Goal: Task Accomplishment & Management: Use online tool/utility

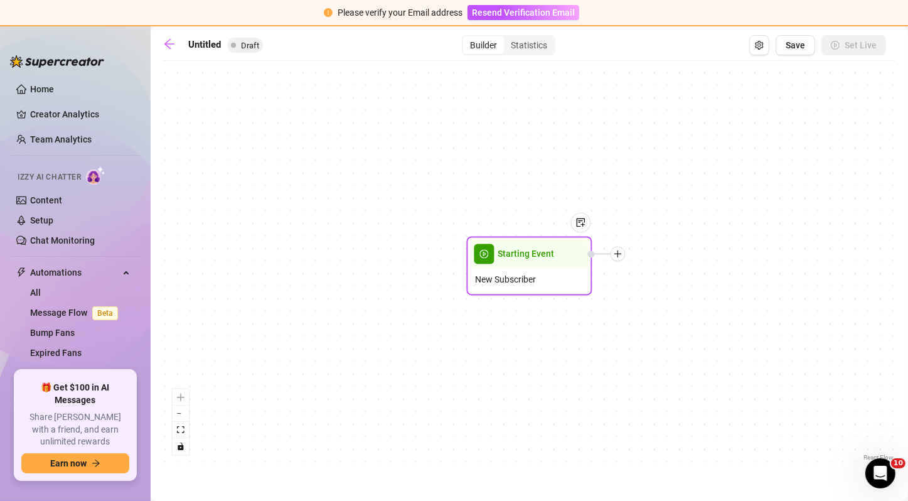
click at [531, 273] on span "New Subscriber" at bounding box center [506, 280] width 61 height 14
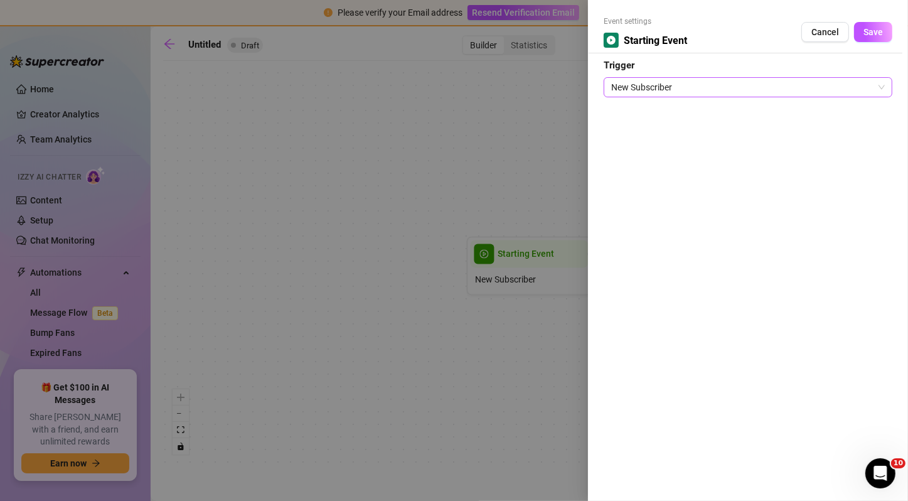
click at [653, 80] on span "New Subscriber" at bounding box center [748, 87] width 274 height 19
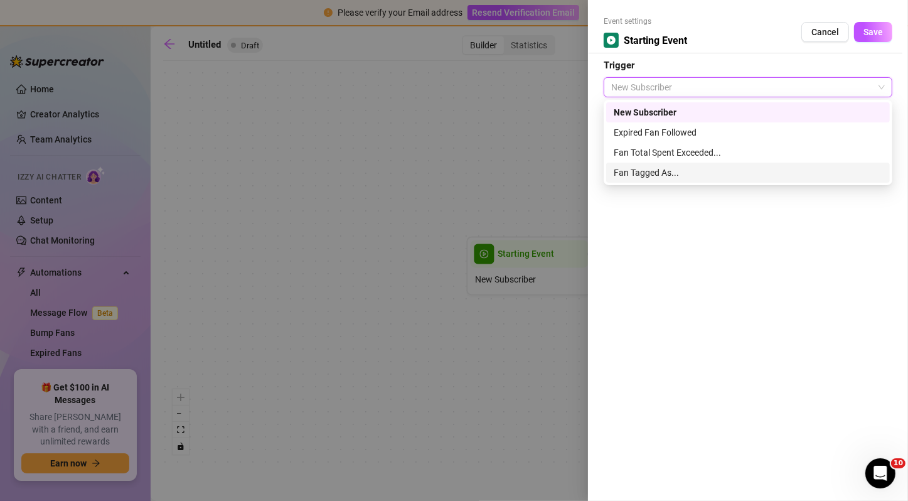
click at [661, 172] on div "Fan Tagged As..." at bounding box center [748, 173] width 269 height 14
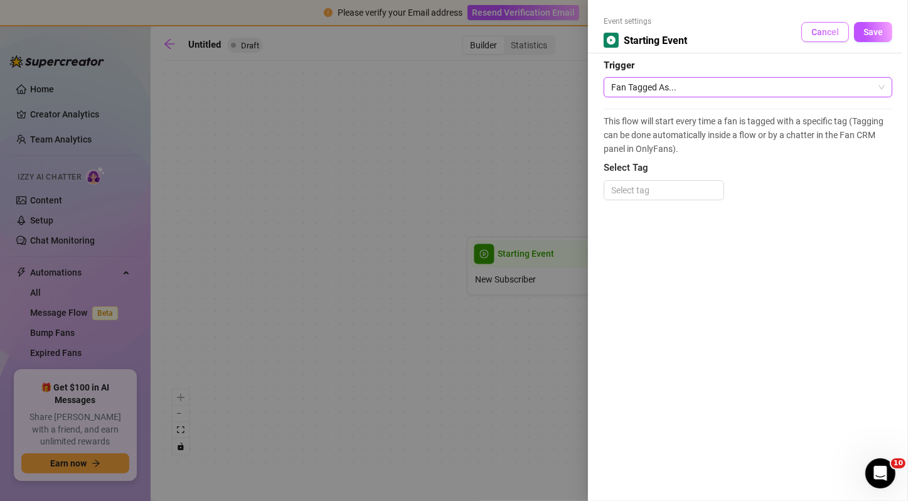
click at [824, 26] on button "Cancel" at bounding box center [825, 32] width 48 height 20
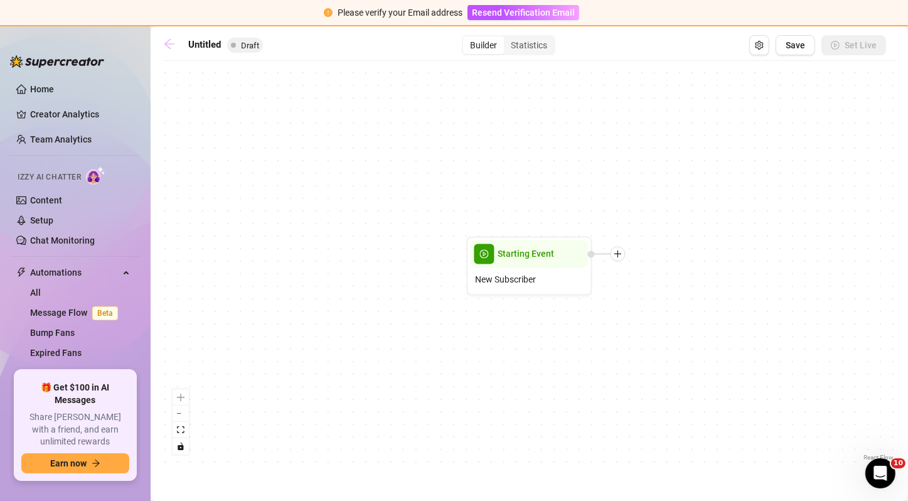
click at [170, 45] on icon "arrow-left" at bounding box center [169, 44] width 13 height 13
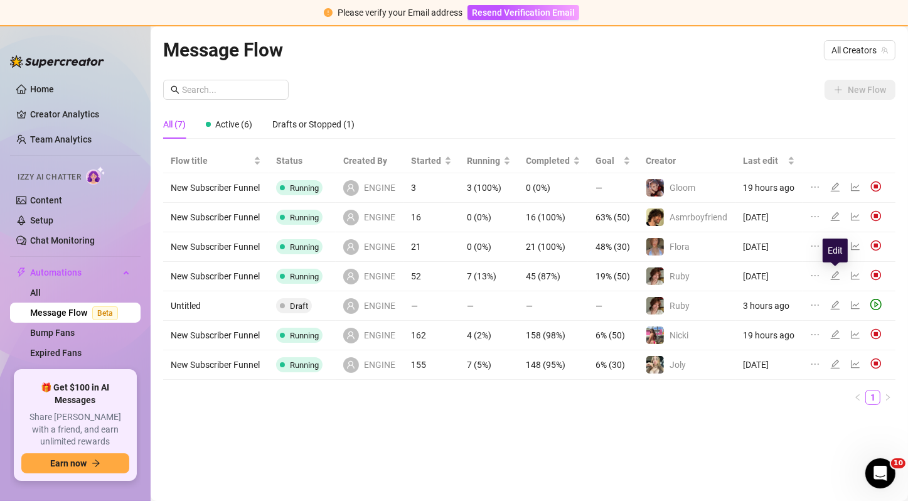
click at [838, 276] on icon "edit" at bounding box center [835, 275] width 10 height 10
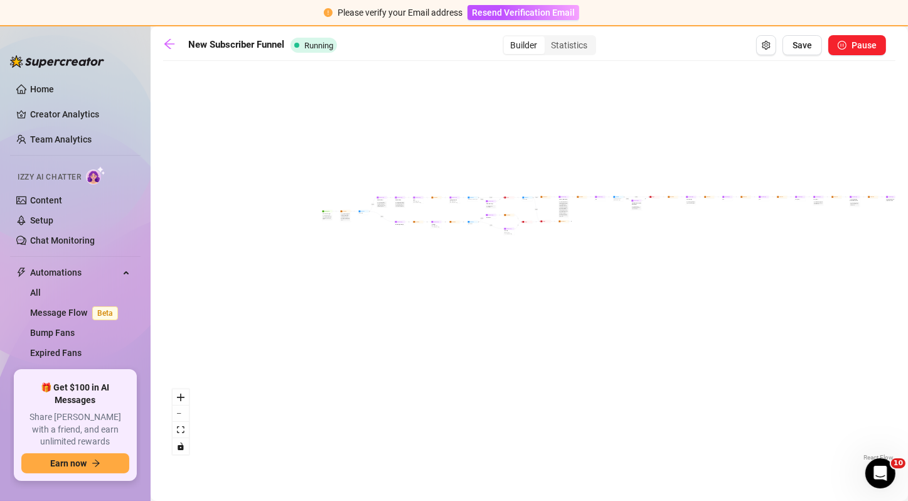
drag, startPoint x: 275, startPoint y: 294, endPoint x: 432, endPoint y: 245, distance: 164.7
click at [432, 245] on div "If False If True If True If False If True If True If True If False If True If F…" at bounding box center [529, 265] width 732 height 396
click at [186, 399] on button "zoom in" at bounding box center [181, 397] width 16 height 16
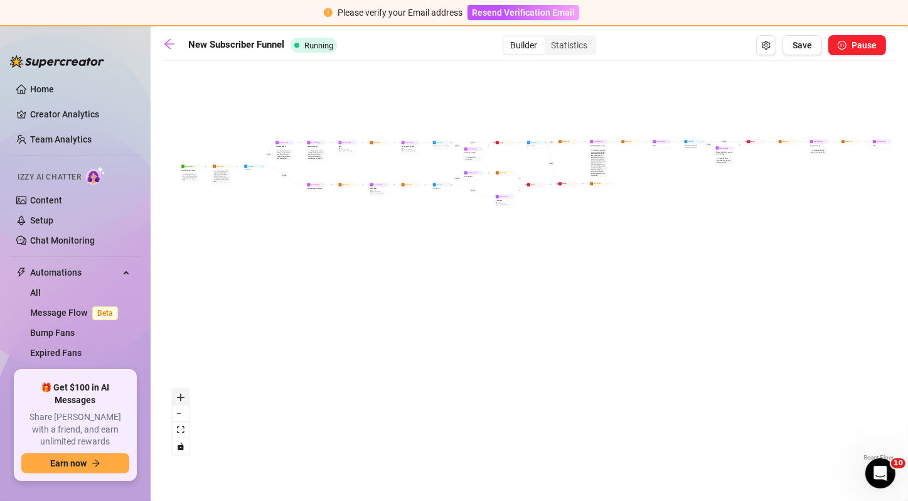
click at [186, 399] on button "zoom in" at bounding box center [181, 397] width 16 height 16
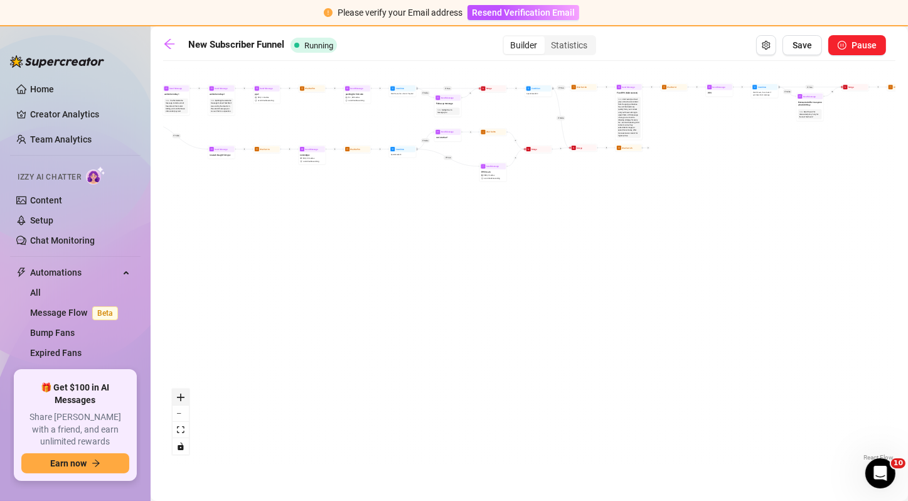
click at [186, 399] on button "zoom in" at bounding box center [181, 397] width 16 height 16
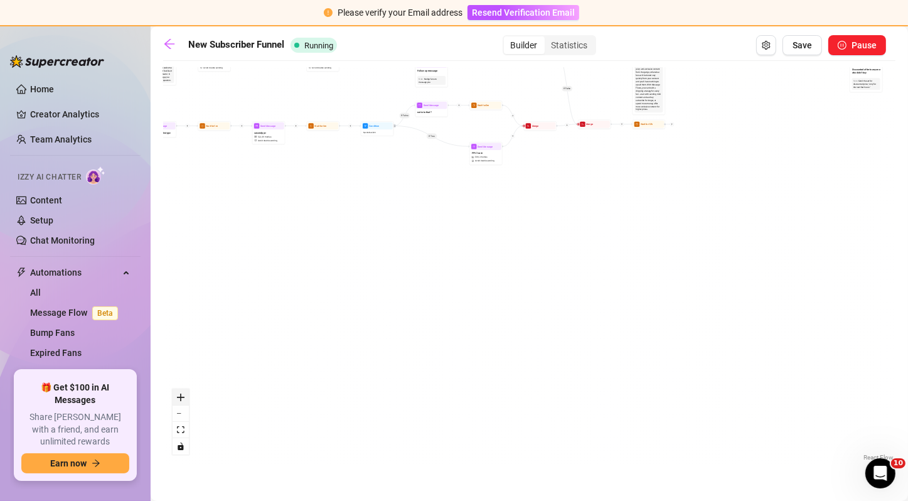
click at [186, 399] on button "zoom in" at bounding box center [181, 397] width 16 height 16
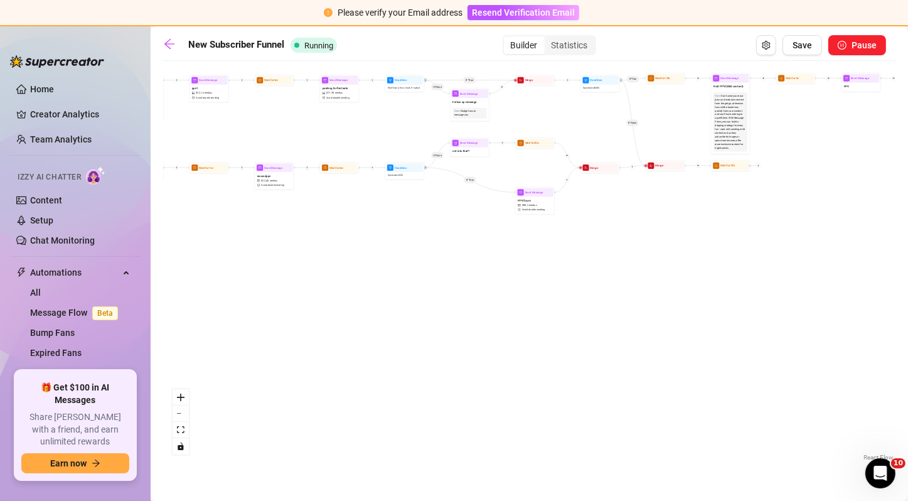
drag, startPoint x: 303, startPoint y: 198, endPoint x: 364, endPoint y: 299, distance: 117.9
click at [364, 299] on div "If False If True If True If False If True If True If True If False If True If F…" at bounding box center [529, 265] width 732 height 396
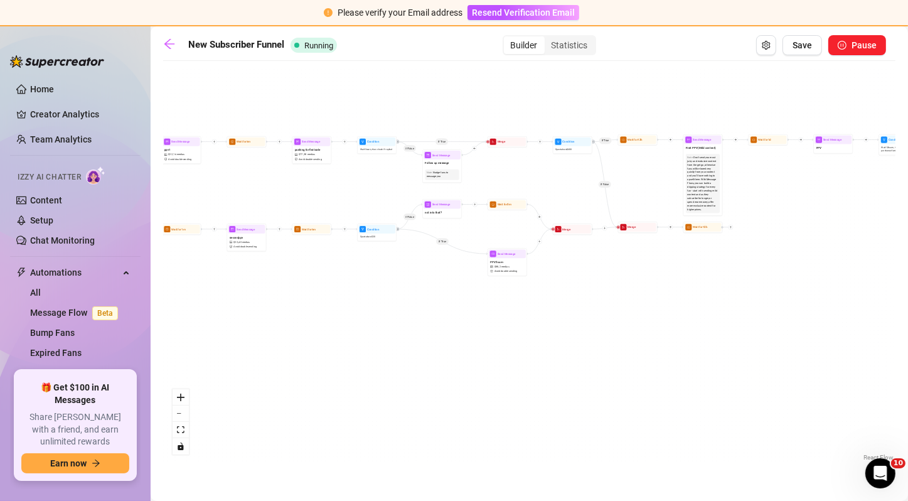
drag, startPoint x: 407, startPoint y: 151, endPoint x: 372, endPoint y: 181, distance: 45.8
click at [372, 181] on div "If False If True If True If False If True If True If True If False If True If F…" at bounding box center [529, 265] width 732 height 396
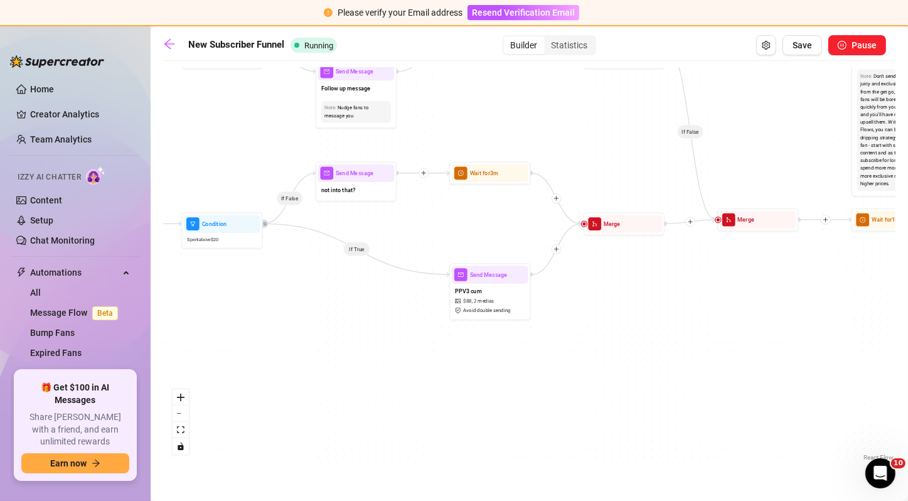
drag, startPoint x: 585, startPoint y: 171, endPoint x: 619, endPoint y: 116, distance: 64.2
click at [619, 116] on div "If False If True If True If False If True If True If True If False If True If F…" at bounding box center [529, 265] width 732 height 396
click at [556, 195] on icon "plus" at bounding box center [556, 198] width 6 height 6
click at [629, 294] on div "If False If True If True If False If True If True Time Delay Condition Message …" at bounding box center [529, 265] width 732 height 396
click at [608, 228] on div "Merge" at bounding box center [624, 224] width 77 height 18
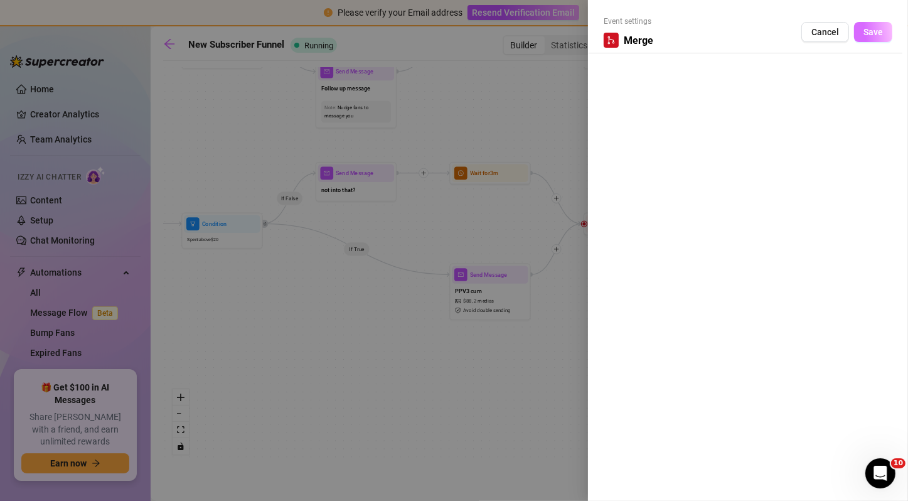
click at [868, 36] on span "Save" at bounding box center [872, 32] width 19 height 10
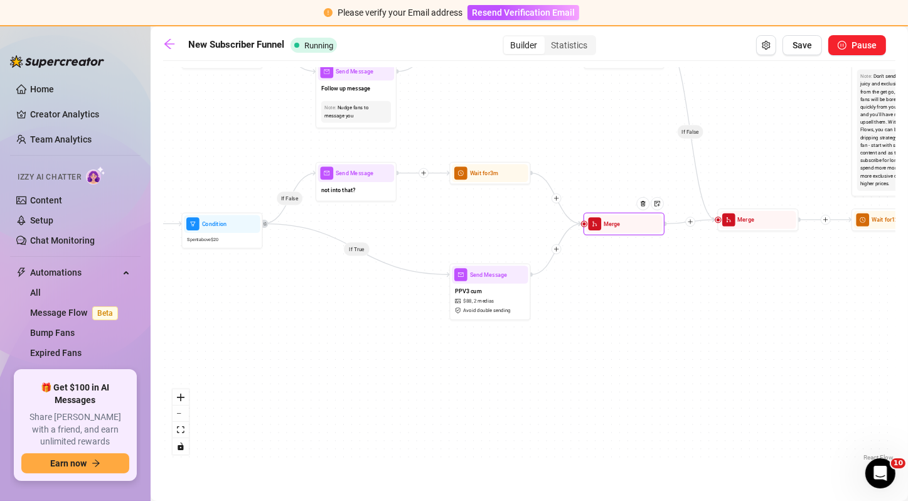
click at [645, 209] on div at bounding box center [646, 209] width 35 height 41
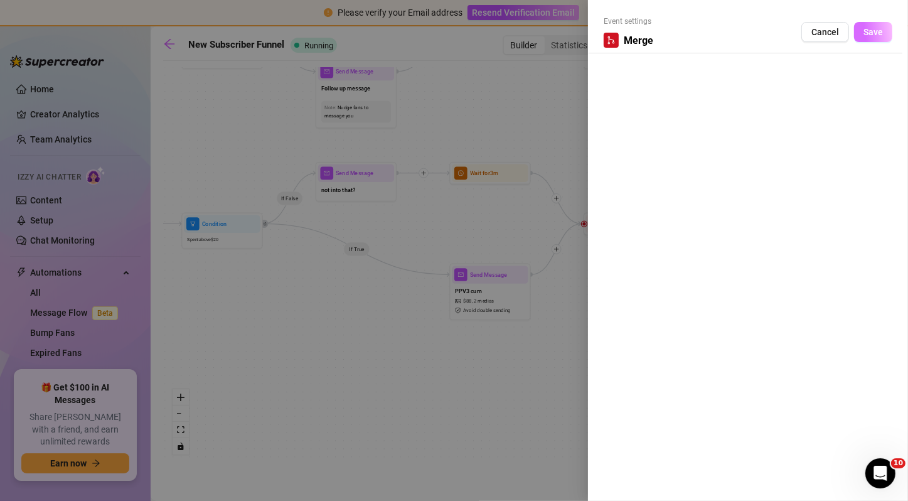
click at [871, 30] on span "Save" at bounding box center [872, 32] width 19 height 10
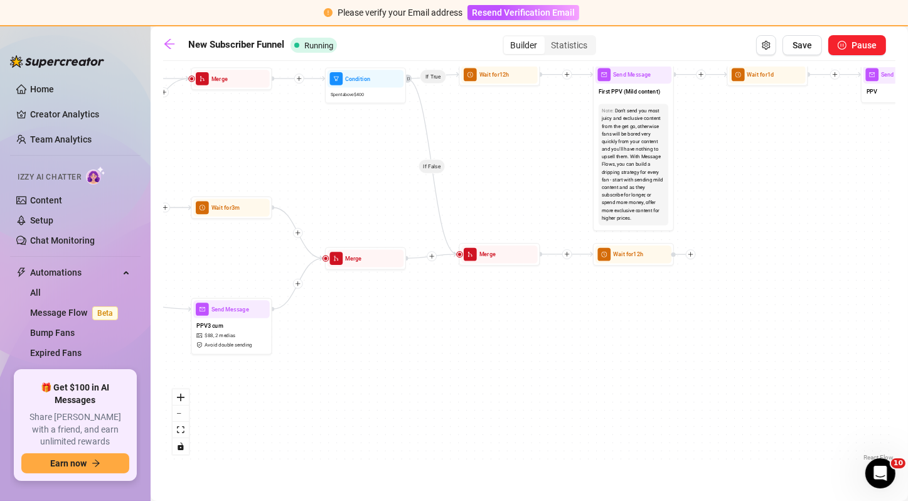
drag, startPoint x: 708, startPoint y: 253, endPoint x: 447, endPoint y: 288, distance: 263.9
click at [447, 288] on div "If False If True If True If False If True If True If True If False If True If F…" at bounding box center [529, 265] width 732 height 396
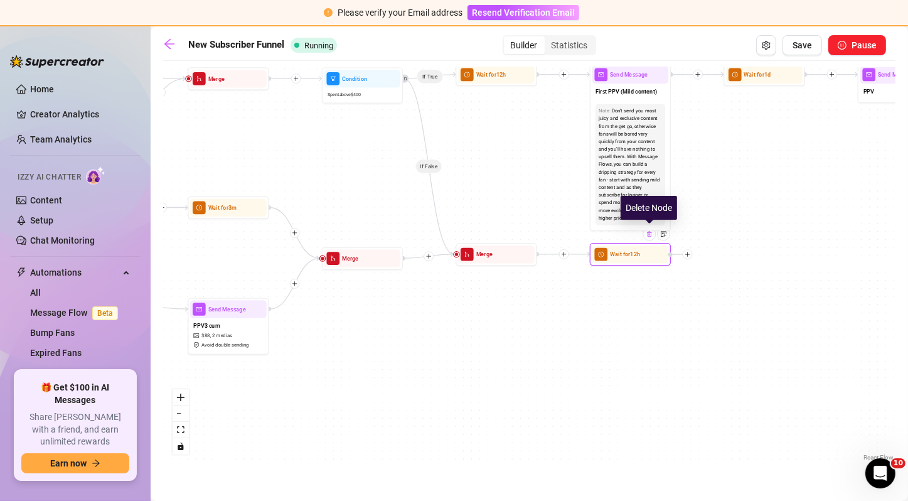
click at [652, 235] on img at bounding box center [649, 234] width 6 height 6
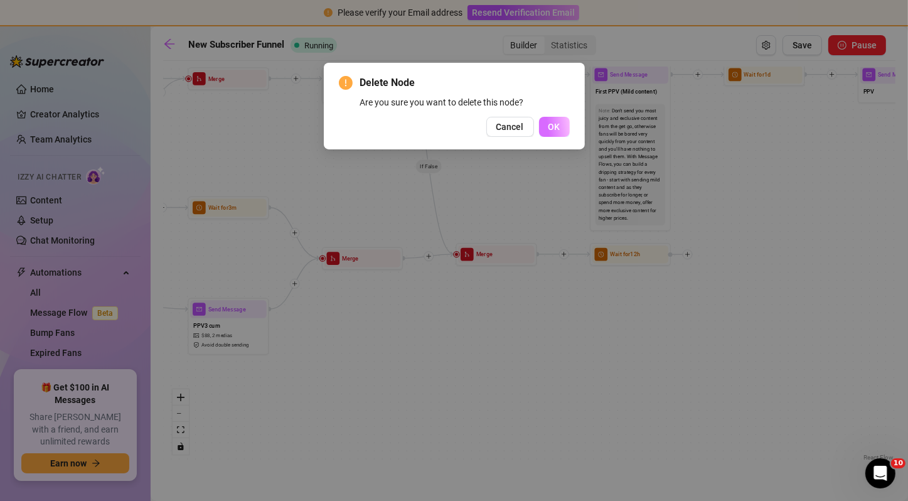
click at [553, 127] on span "OK" at bounding box center [554, 127] width 12 height 10
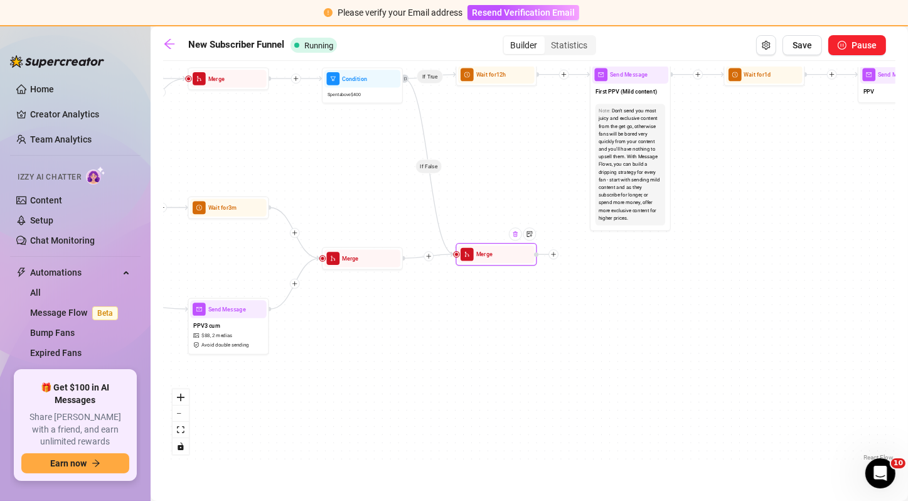
click at [517, 239] on div at bounding box center [515, 234] width 13 height 13
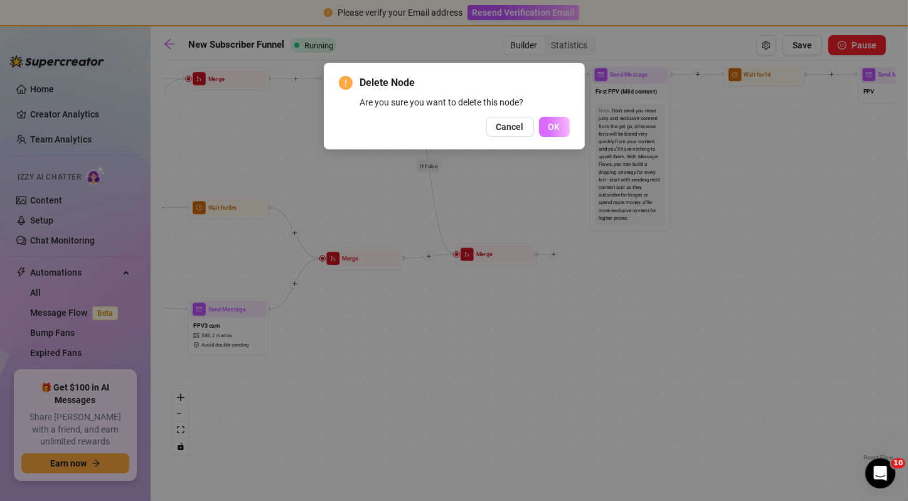
click at [544, 129] on button "OK" at bounding box center [554, 127] width 31 height 20
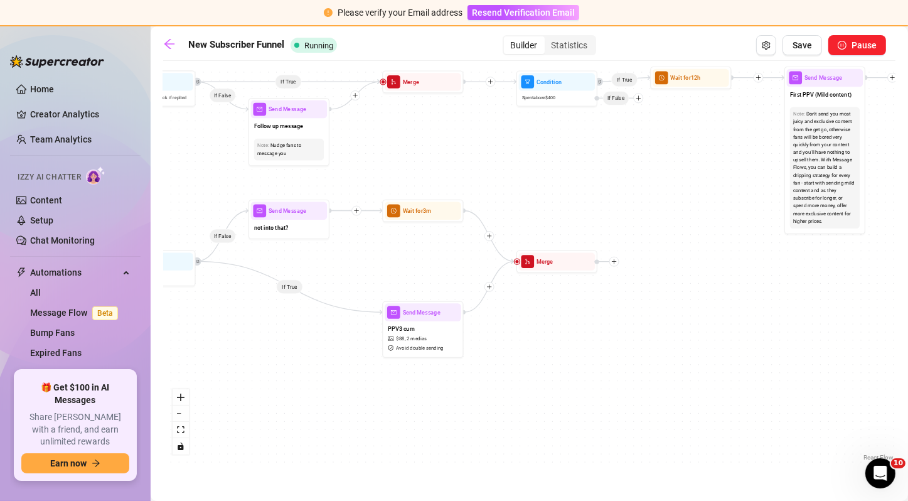
drag, startPoint x: 461, startPoint y: 189, endPoint x: 656, endPoint y: 192, distance: 194.5
click at [656, 192] on div "If False If True If True If True If True If True If False If True If False If F…" at bounding box center [529, 265] width 732 height 396
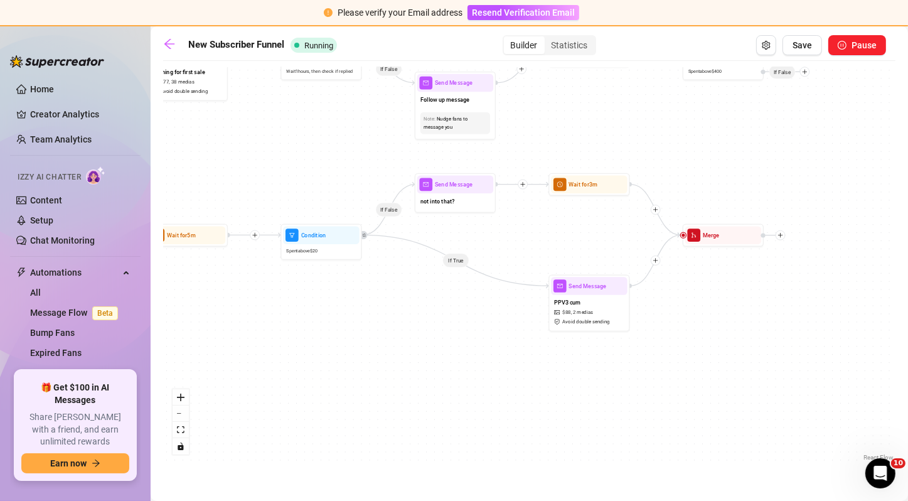
drag, startPoint x: 552, startPoint y: 183, endPoint x: 737, endPoint y: 164, distance: 185.4
click at [737, 164] on div "If False If True If True If True If True If True If False If True If False If F…" at bounding box center [529, 265] width 732 height 396
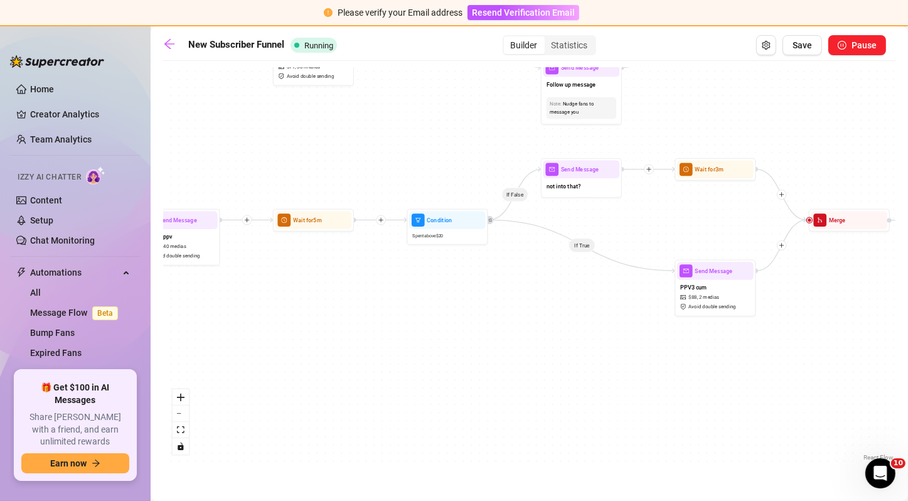
drag, startPoint x: 466, startPoint y: 286, endPoint x: 652, endPoint y: 262, distance: 187.3
click at [652, 262] on div "If False If True If True If True If True If True If False If True If False If F…" at bounding box center [529, 265] width 732 height 396
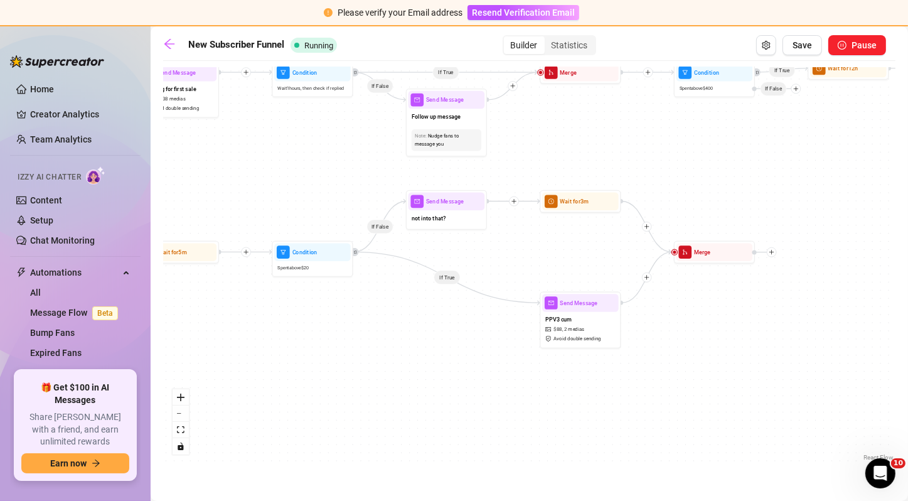
drag, startPoint x: 478, startPoint y: 281, endPoint x: 259, endPoint y: 318, distance: 222.1
click at [259, 318] on div "If False If True If True If True If True If True If False If True If False If F…" at bounding box center [529, 265] width 732 height 396
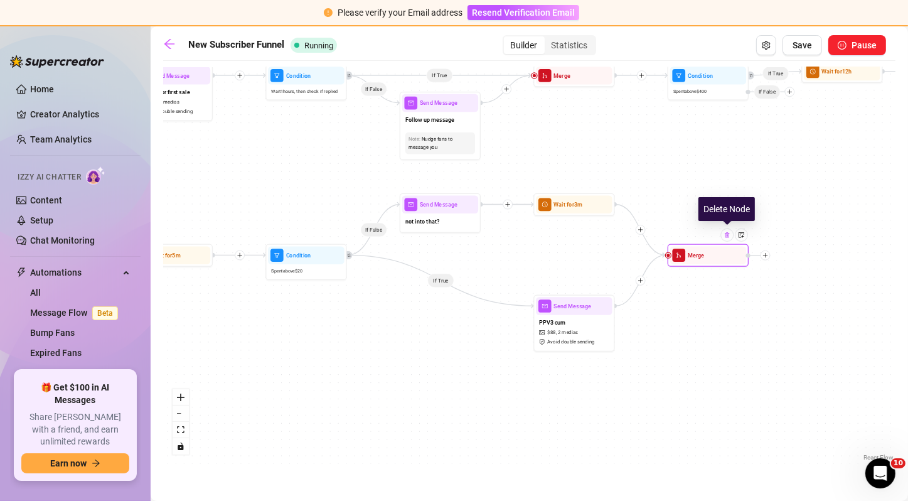
click at [725, 234] on img at bounding box center [727, 234] width 6 height 6
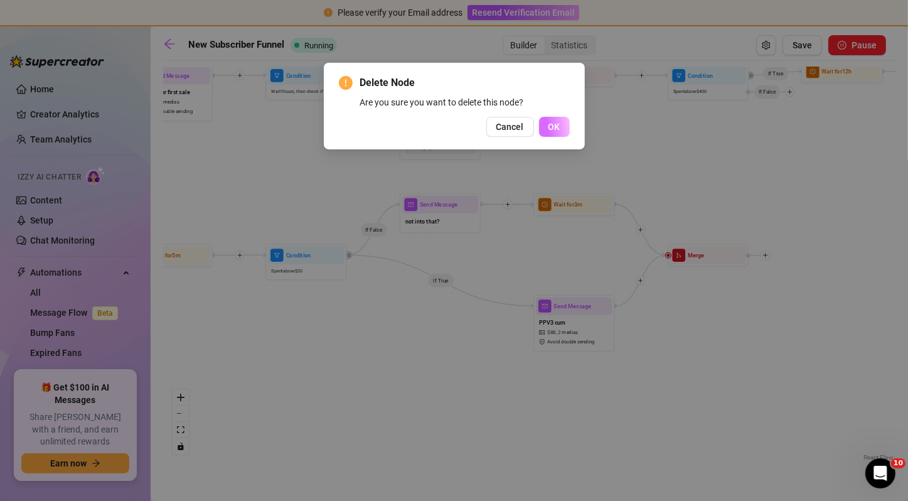
click at [562, 132] on button "OK" at bounding box center [554, 127] width 31 height 20
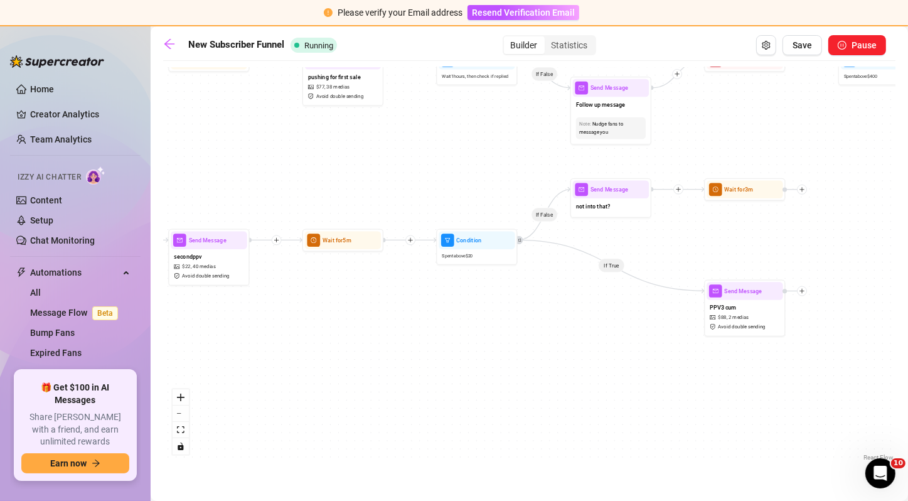
drag, startPoint x: 494, startPoint y: 251, endPoint x: 665, endPoint y: 236, distance: 171.9
click at [665, 236] on div "If False If True If True If True If True If True If False If True If False If F…" at bounding box center [529, 265] width 732 height 396
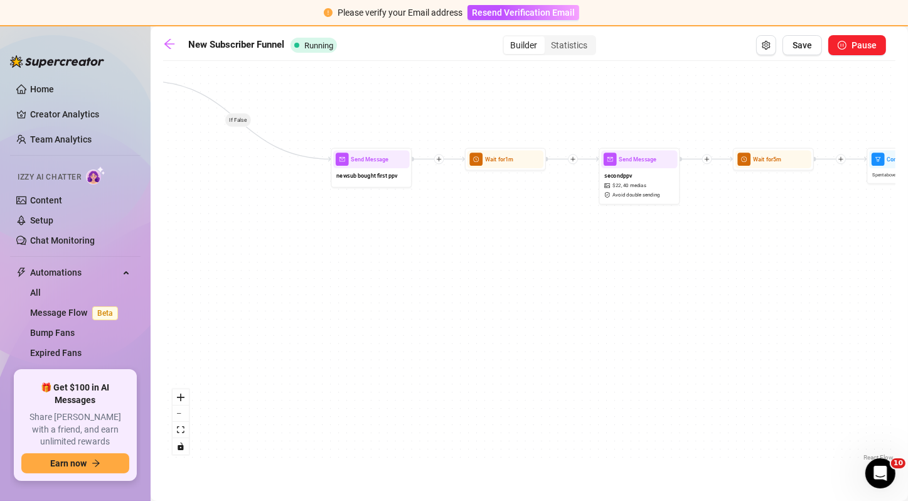
drag, startPoint x: 462, startPoint y: 331, endPoint x: 910, endPoint y: 250, distance: 455.2
click at [907, 250] on html "Please verify your Email address Resend Verification Email Home Creator Analyti…" at bounding box center [454, 250] width 908 height 501
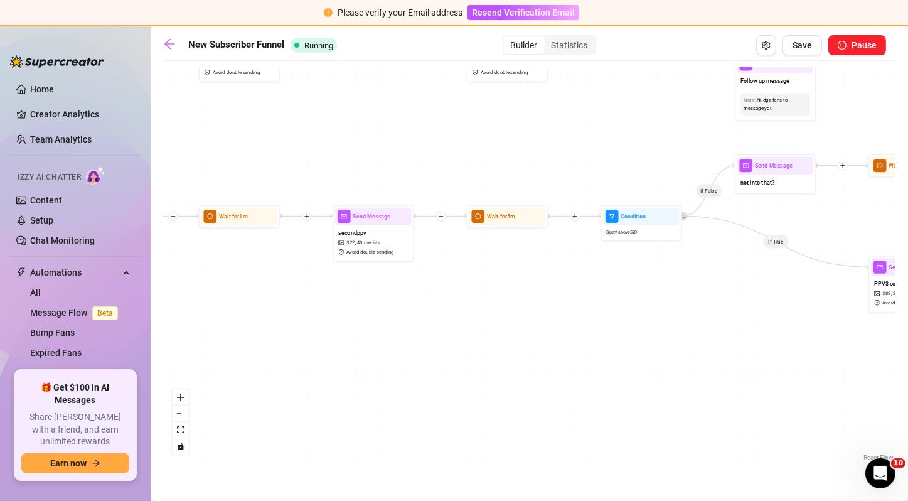
drag, startPoint x: 688, startPoint y: 250, endPoint x: 400, endPoint y: 307, distance: 292.9
click at [400, 307] on div "If False If True If True If True If True If True If False If True If False If F…" at bounding box center [529, 265] width 732 height 396
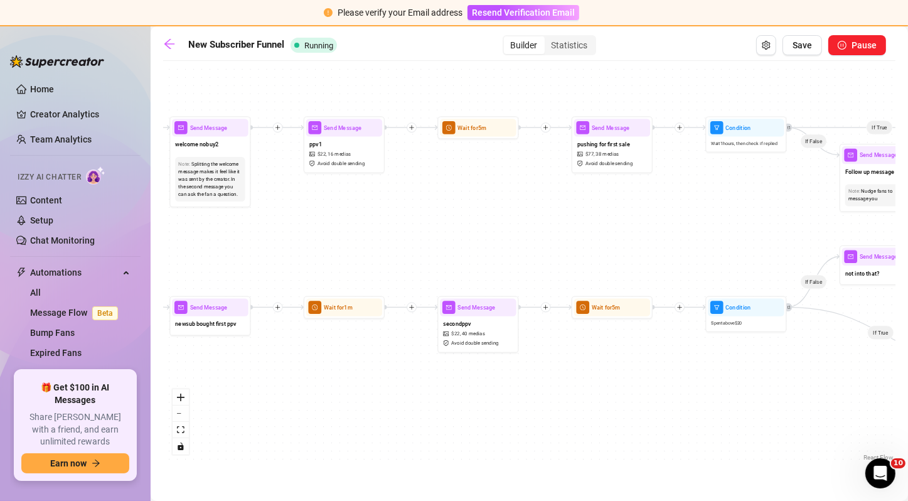
drag, startPoint x: 659, startPoint y: 267, endPoint x: 769, endPoint y: 358, distance: 142.1
click at [769, 358] on div "If False If True If True If True If True If True If False If True If False If F…" at bounding box center [529, 265] width 732 height 396
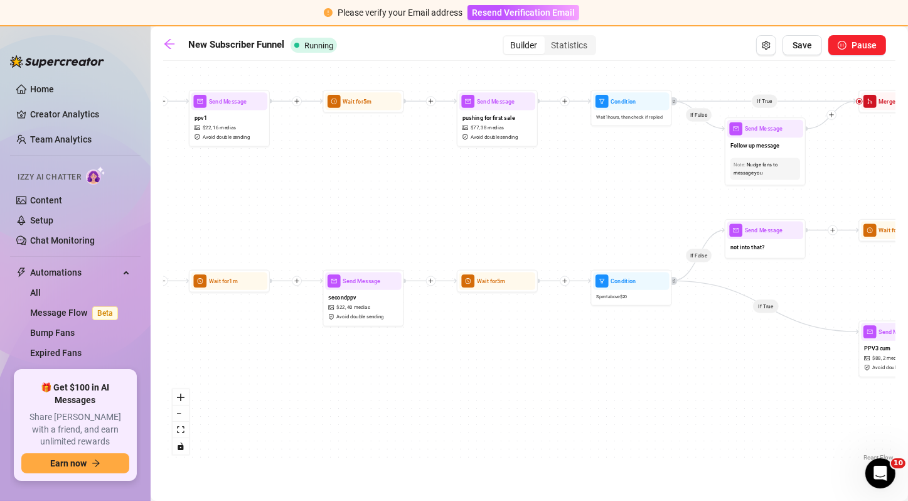
drag, startPoint x: 566, startPoint y: 252, endPoint x: 450, endPoint y: 226, distance: 119.0
click at [450, 226] on div "If False If True If True If True If True If True If False If True If False If F…" at bounding box center [529, 265] width 732 height 396
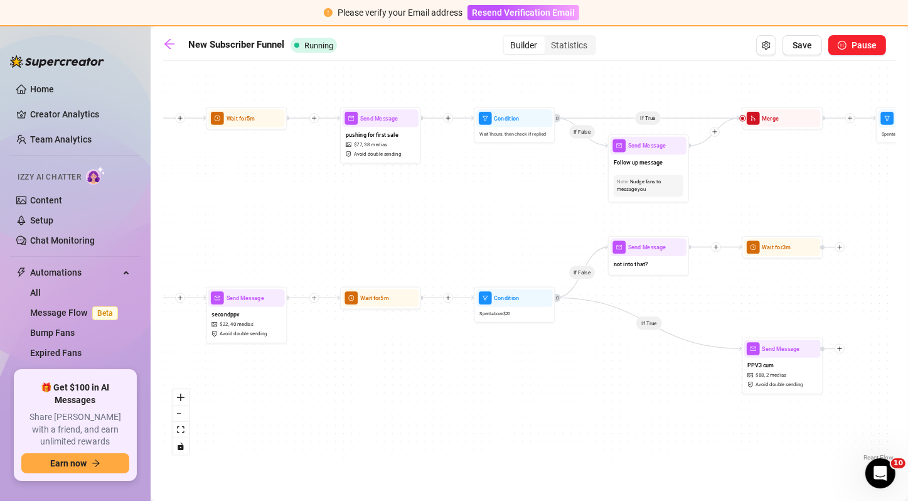
drag, startPoint x: 588, startPoint y: 198, endPoint x: 472, endPoint y: 215, distance: 117.9
click at [472, 215] on div "If False If True If True If True If True If True If False If True If False If F…" at bounding box center [529, 265] width 732 height 396
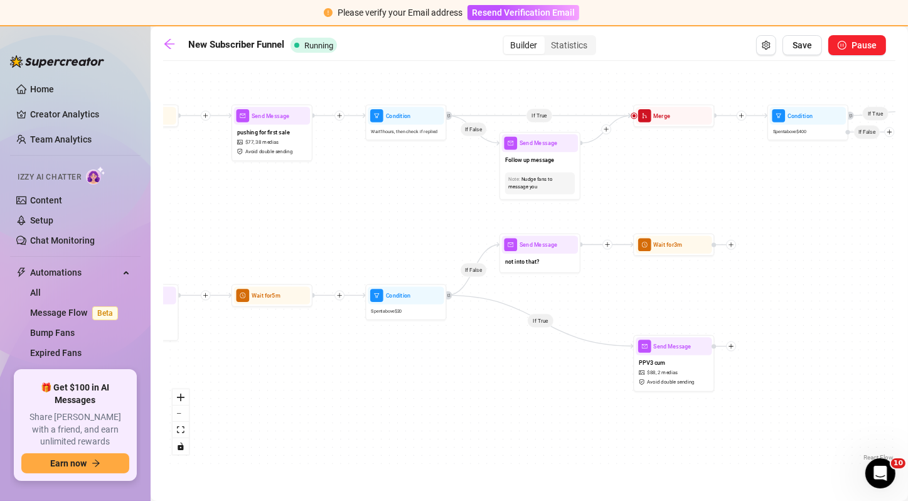
drag, startPoint x: 558, startPoint y: 198, endPoint x: 453, endPoint y: 196, distance: 105.4
click at [453, 196] on div "If False If True If True If True If True If True If False If True If False If F…" at bounding box center [529, 265] width 732 height 396
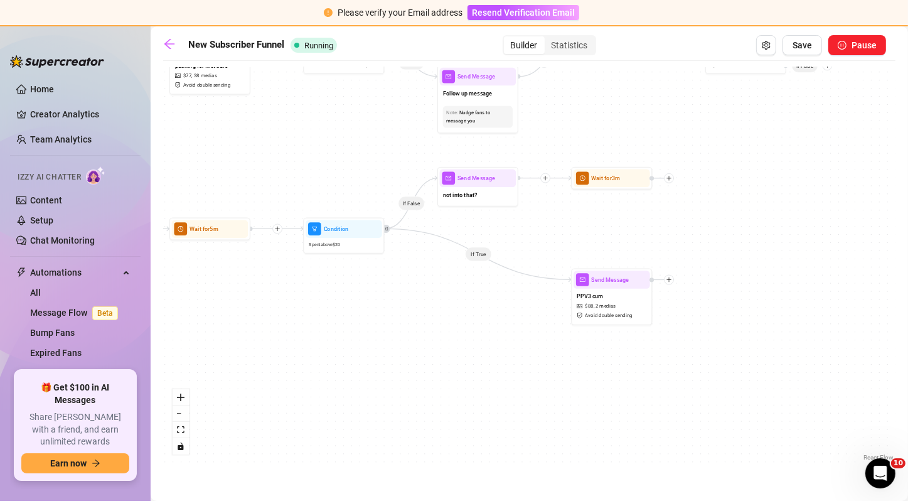
drag, startPoint x: 765, startPoint y: 280, endPoint x: 700, endPoint y: 213, distance: 94.1
click at [700, 213] on div "If False If True If True If True If True If True If False If True If False If F…" at bounding box center [529, 265] width 732 height 396
click at [669, 277] on icon "plus" at bounding box center [669, 279] width 1 height 4
click at [708, 321] on div "Tag Fan" at bounding box center [708, 322] width 59 height 14
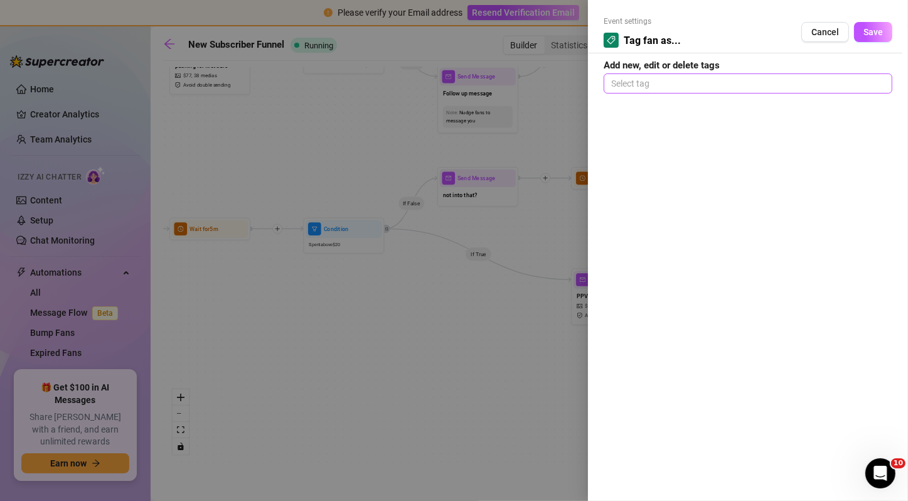
click at [707, 77] on div at bounding box center [748, 84] width 284 height 18
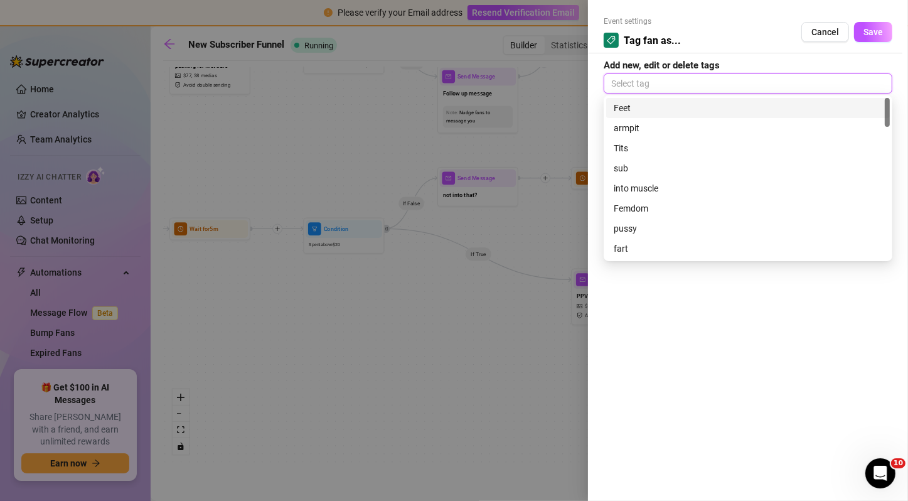
click at [669, 90] on div at bounding box center [748, 84] width 284 height 18
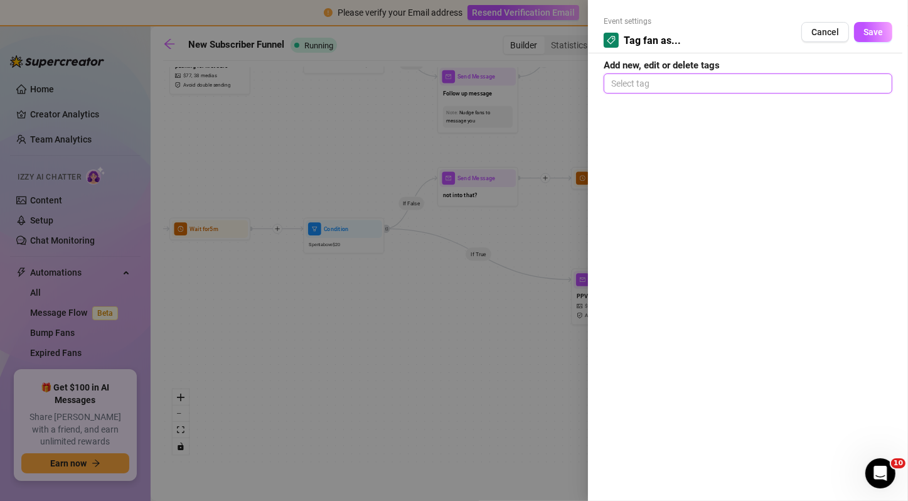
click at [672, 83] on div at bounding box center [748, 84] width 284 height 18
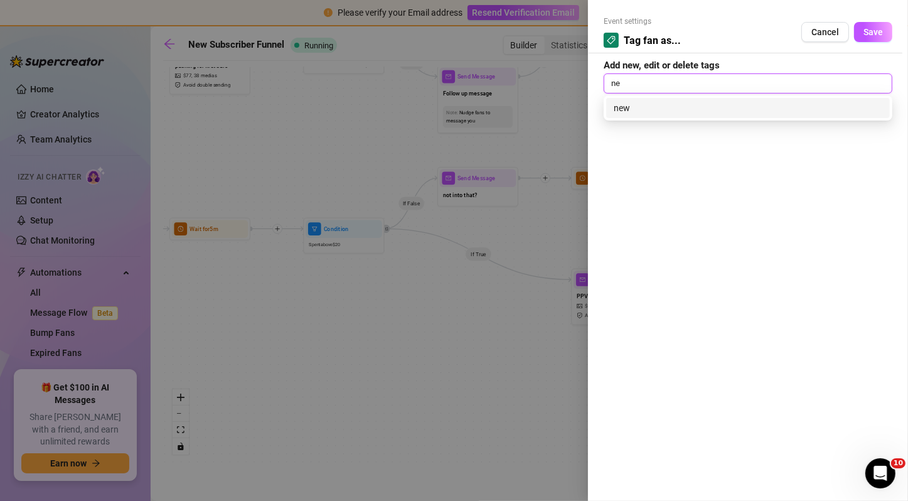
type input "n"
type input "path1"
click at [672, 110] on div "path1" at bounding box center [748, 108] width 269 height 14
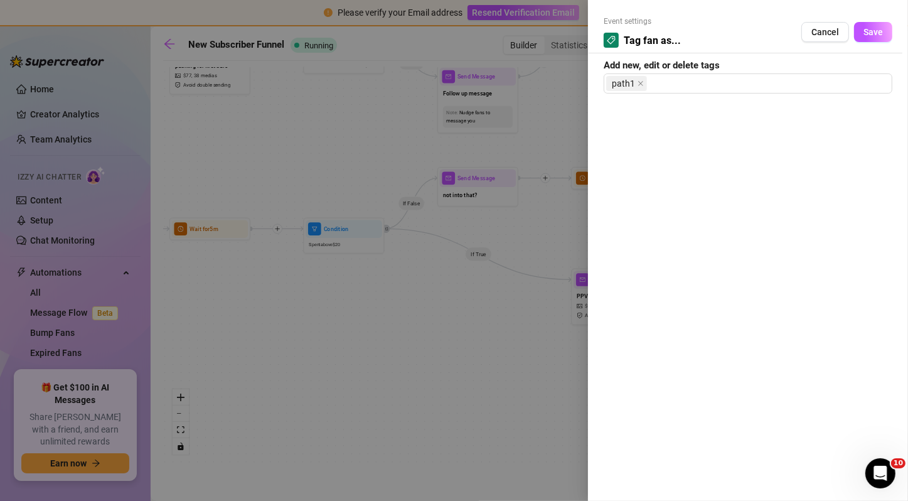
click at [713, 322] on div "Event settings Tag fan as... Cancel Save Add new, edit or delete tags path1" at bounding box center [748, 250] width 320 height 501
click at [878, 38] on button "Save" at bounding box center [873, 32] width 38 height 20
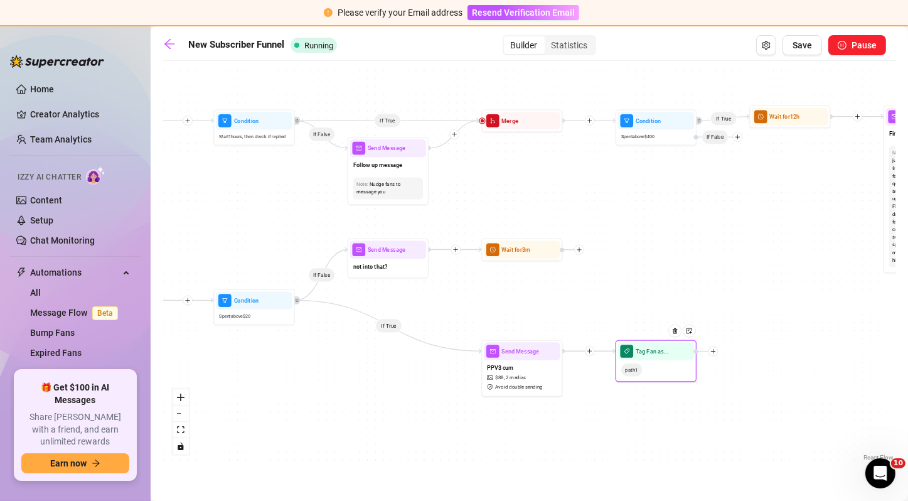
drag, startPoint x: 756, startPoint y: 201, endPoint x: 666, endPoint y: 272, distance: 114.7
click at [666, 272] on div "If False If True If True If True If True If True If False If True If False If F…" at bounding box center [529, 265] width 732 height 396
